Goal: Transaction & Acquisition: Purchase product/service

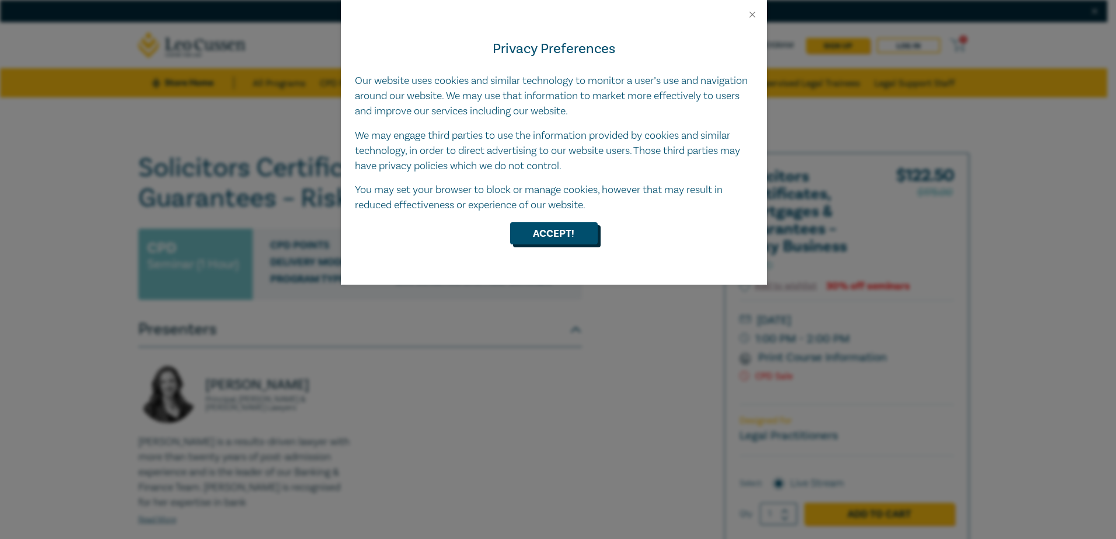
click at [555, 235] on button "Accept!" at bounding box center [554, 233] width 88 height 22
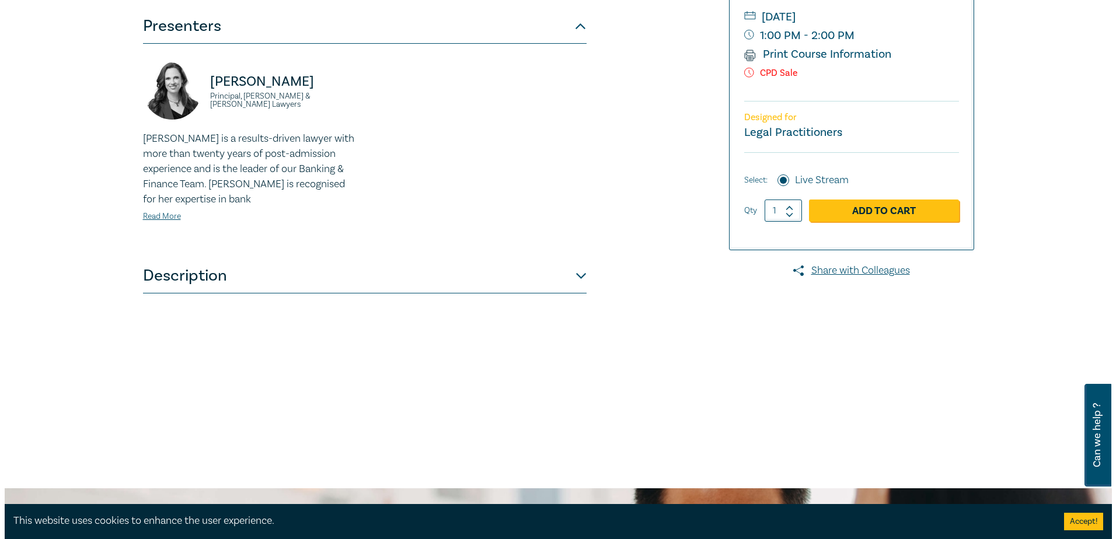
scroll to position [131, 0]
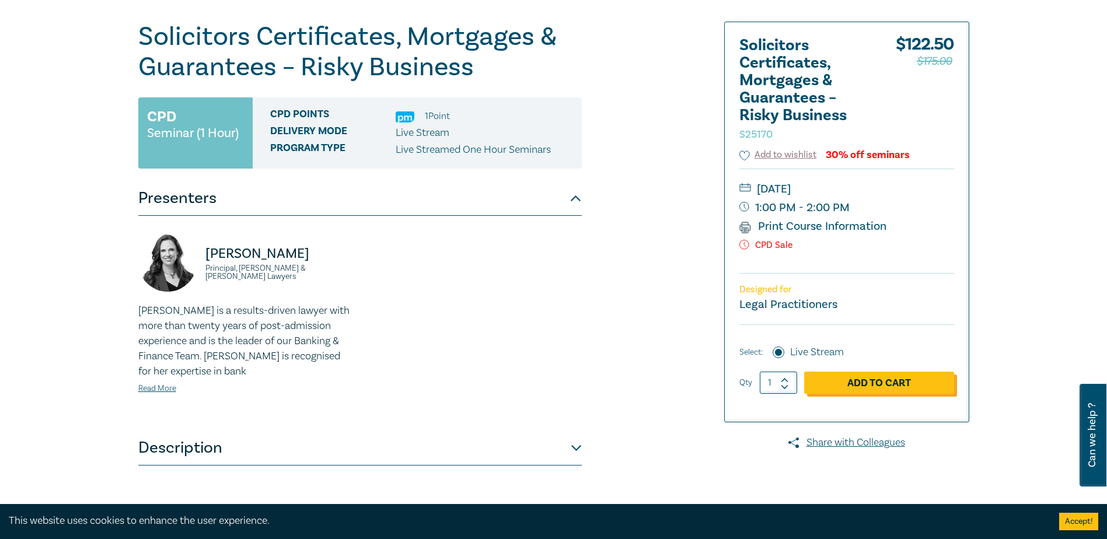
click at [881, 386] on link "Add to Cart" at bounding box center [879, 383] width 150 height 22
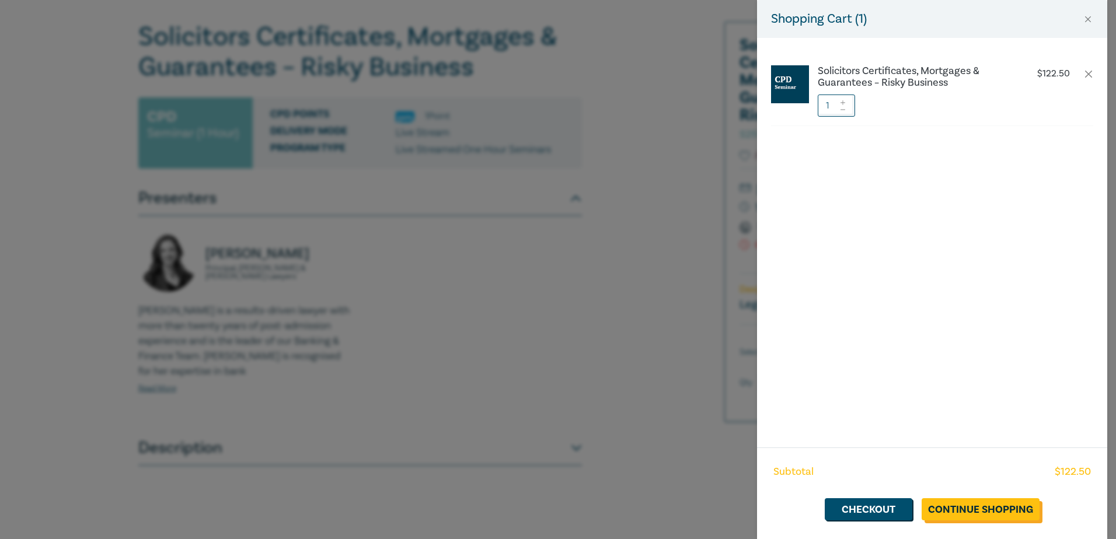
click at [972, 506] on link "Continue Shopping" at bounding box center [981, 509] width 118 height 22
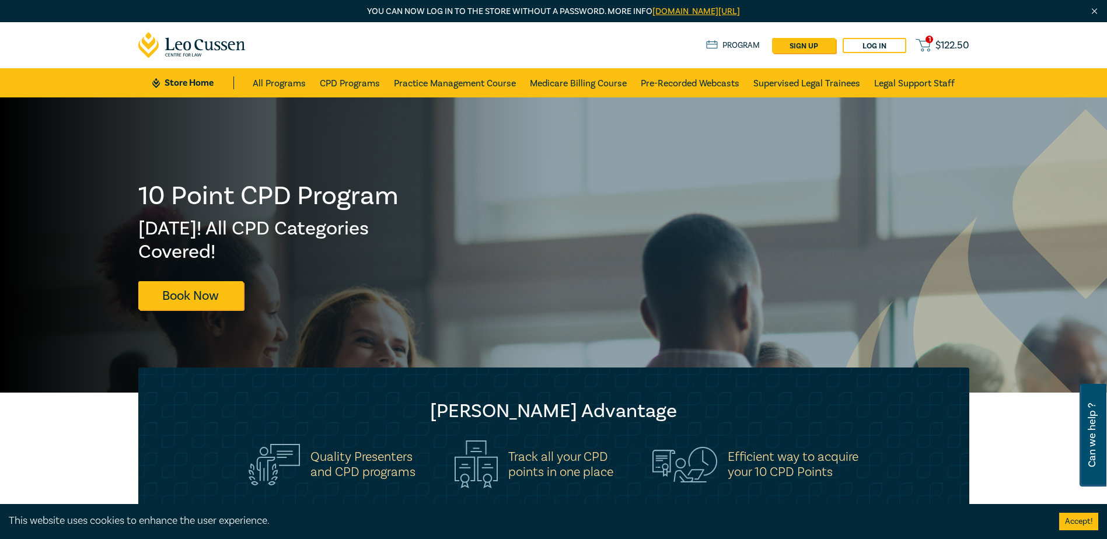
click at [936, 45] on span "$ 122.50" at bounding box center [953, 45] width 34 height 13
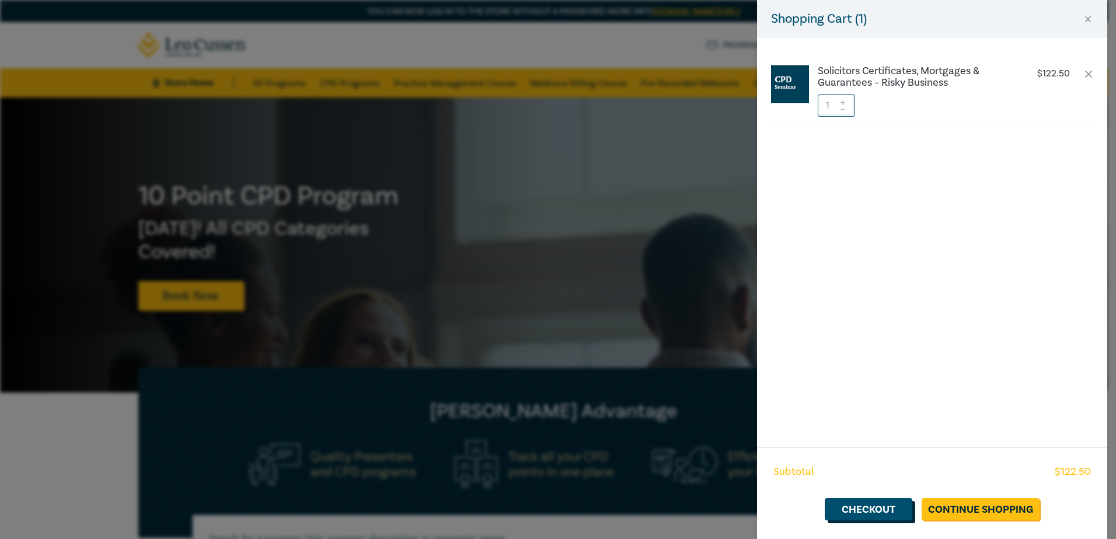
click at [876, 501] on link "Checkout" at bounding box center [869, 509] width 88 height 22
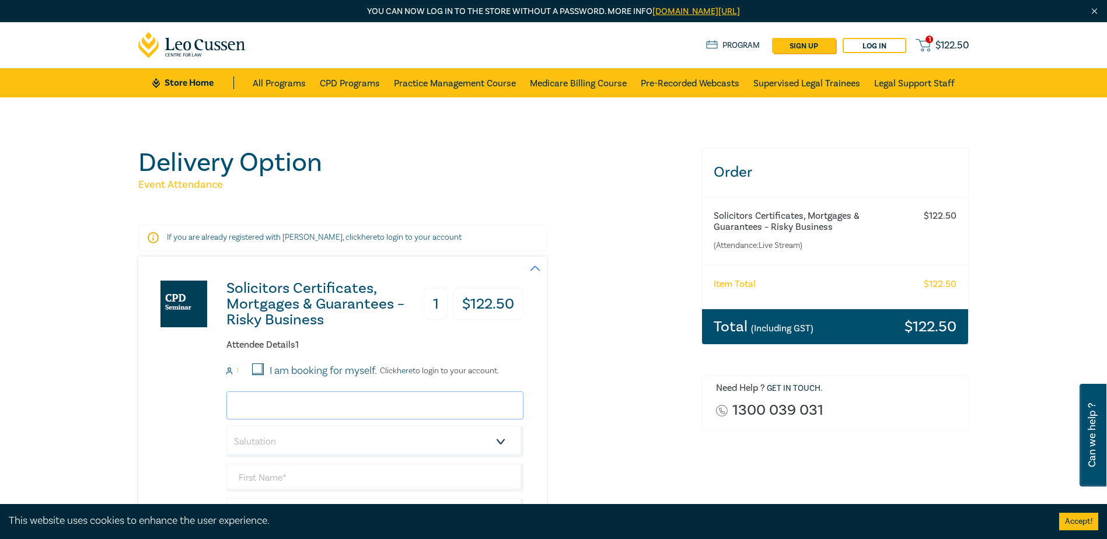
click at [284, 417] on input "email" at bounding box center [374, 406] width 297 height 28
type input "[PERSON_NAME][EMAIL_ADDRESS][DOMAIN_NAME]"
type input "[PERSON_NAME]"
type input "Day"
type input "[PERSON_NAME] Legal"
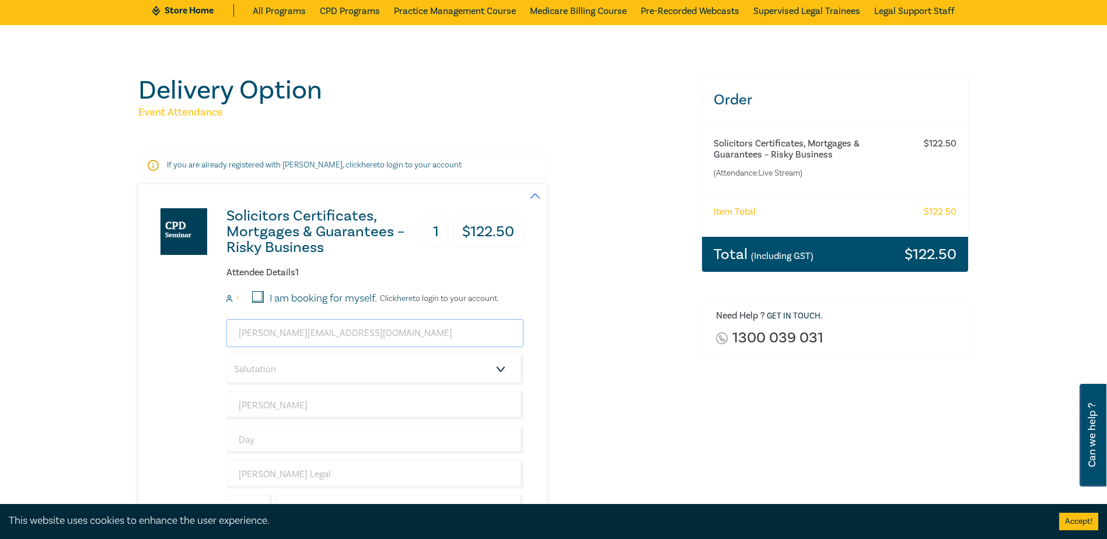
scroll to position [102, 0]
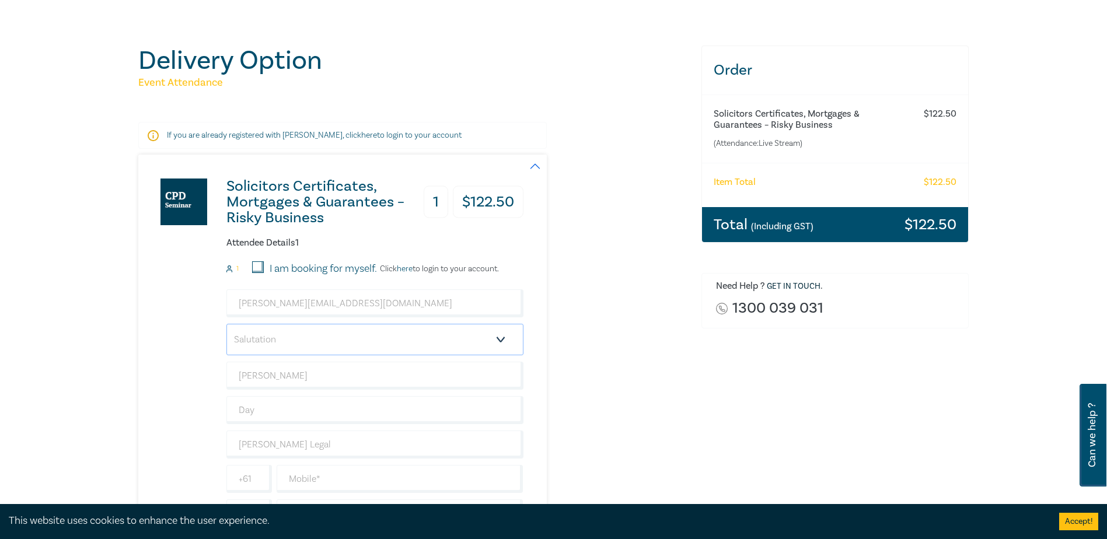
click at [503, 337] on select "Salutation Mr. Mrs. Ms. Miss Dr. Prof. Other" at bounding box center [374, 340] width 297 height 32
select select "Mr."
click at [226, 324] on select "Salutation Mr. Mrs. Ms. Miss Dr. Prof. Other" at bounding box center [374, 340] width 297 height 32
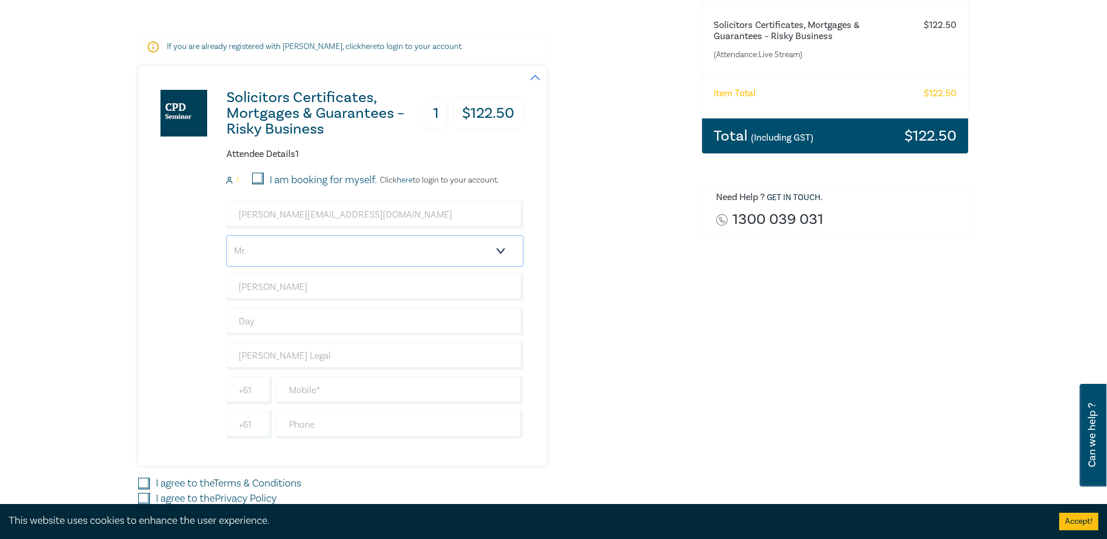
scroll to position [204, 0]
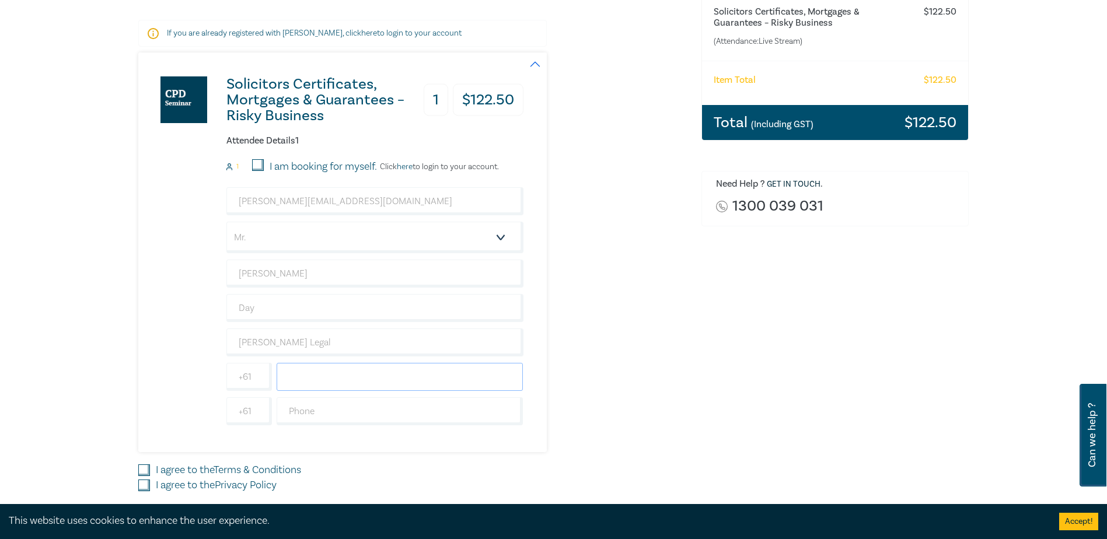
click at [340, 383] on input "text" at bounding box center [400, 377] width 247 height 28
type input "0437036122"
click at [347, 413] on input "text" at bounding box center [400, 412] width 247 height 28
type input "0352431959"
click at [144, 474] on input "I agree to the Terms & Conditions" at bounding box center [144, 471] width 12 height 12
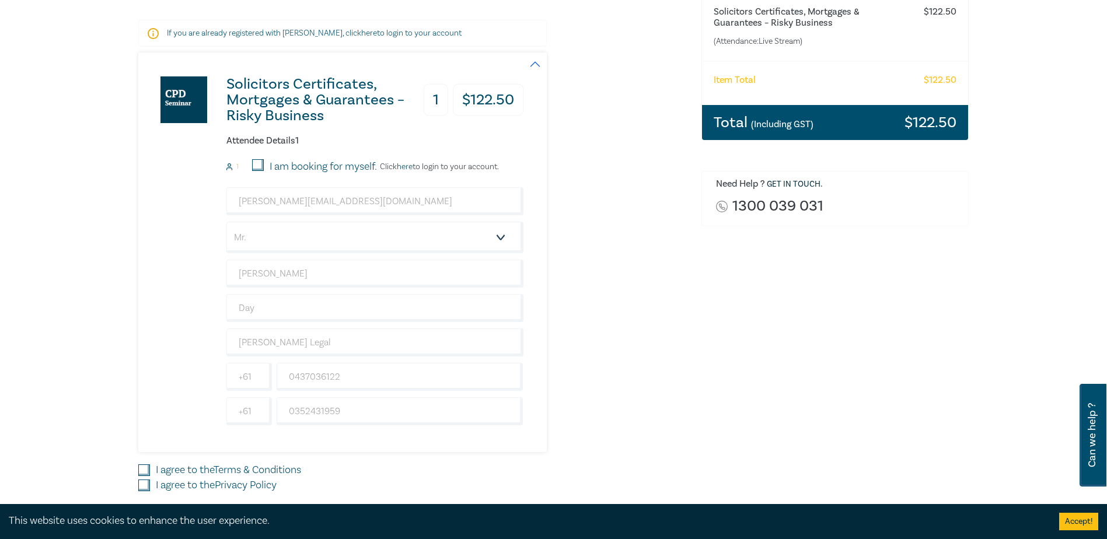
checkbox input "true"
click at [147, 481] on input "I agree to the Privacy Policy" at bounding box center [144, 486] width 12 height 12
checkbox input "true"
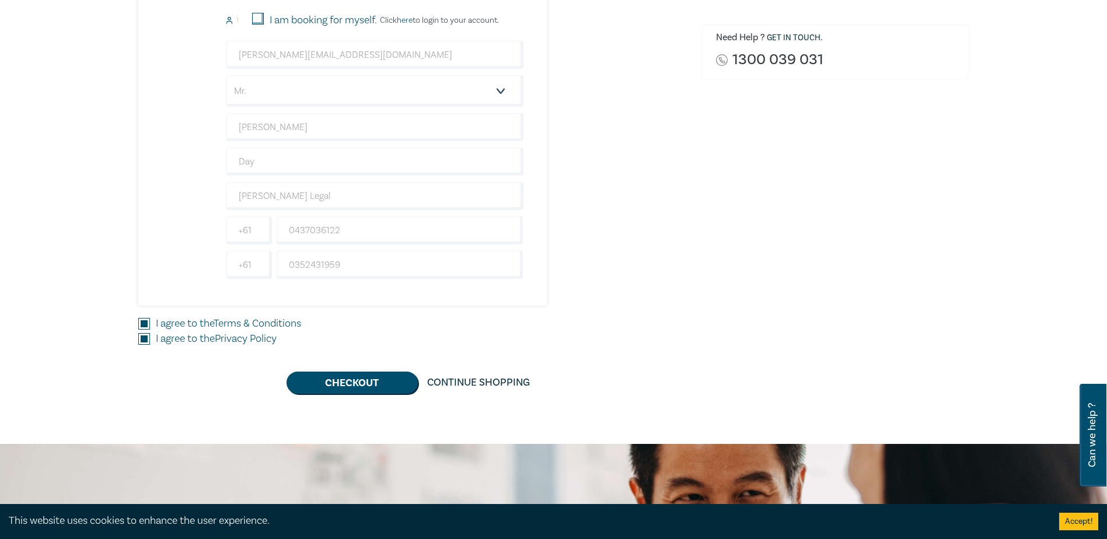
scroll to position [379, 0]
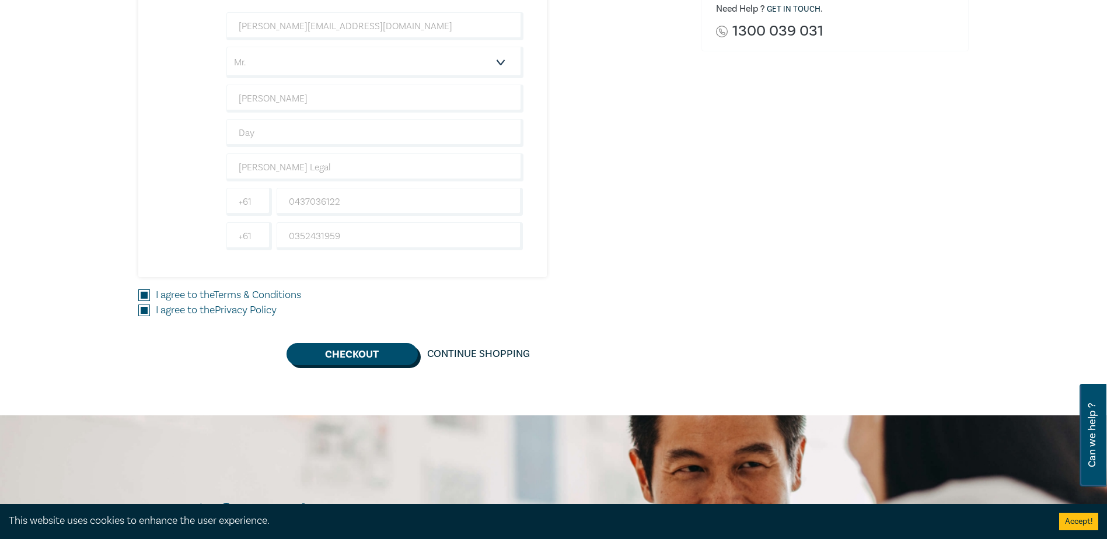
click at [387, 347] on button "Checkout" at bounding box center [352, 354] width 131 height 22
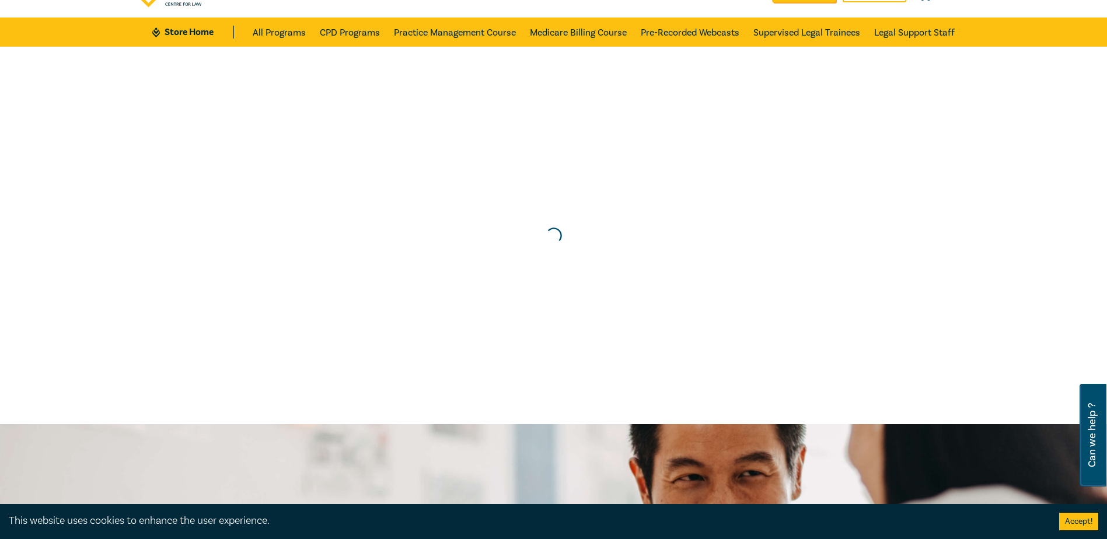
scroll to position [0, 0]
